Goal: Check status: Verify the current state of an ongoing process or item

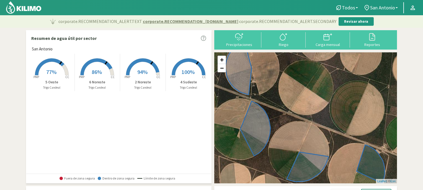
click at [97, 64] on rect at bounding box center [97, 76] width 44 height 44
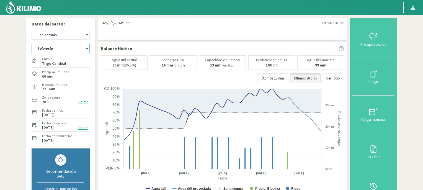
click at [87, 48] on select "2 Noreste 4 Sudeste 5 Oeste 6 Noreste" at bounding box center [61, 48] width 58 height 11
select select "0: Object"
click at [32, 43] on select "2 Noreste 4 Sudeste 5 Oeste 6 Noreste" at bounding box center [61, 48] width 58 height 11
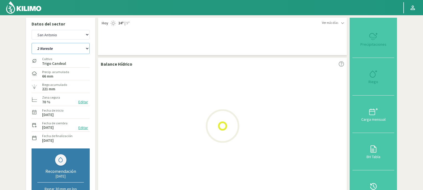
select select "2: Object"
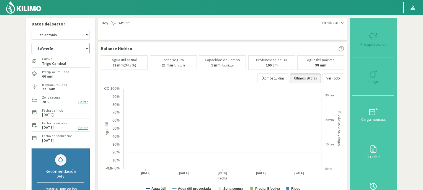
select select "4: Object"
